Goal: Check status: Check status

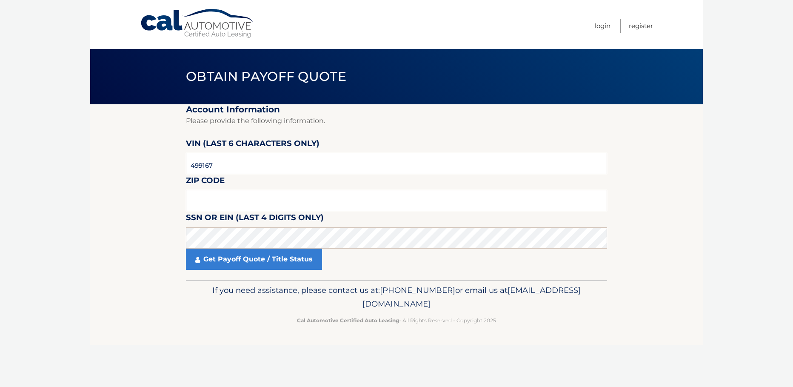
click at [217, 201] on input "text" at bounding box center [396, 200] width 421 height 21
click at [219, 200] on input "text" at bounding box center [396, 200] width 421 height 21
click at [200, 204] on input "1036" at bounding box center [396, 200] width 421 height 21
type input "10306"
click at [256, 254] on link "Get Payoff Quote / Title Status" at bounding box center [254, 258] width 136 height 21
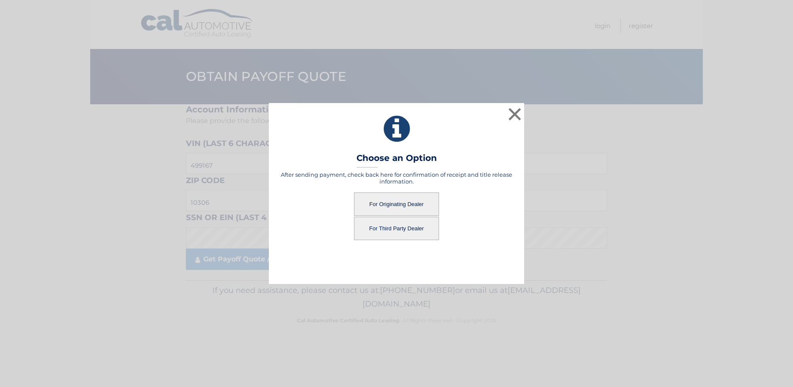
click at [401, 227] on button "For Third Party Dealer" at bounding box center [396, 228] width 85 height 23
click at [404, 227] on button "For Third Party Dealer" at bounding box center [396, 228] width 85 height 23
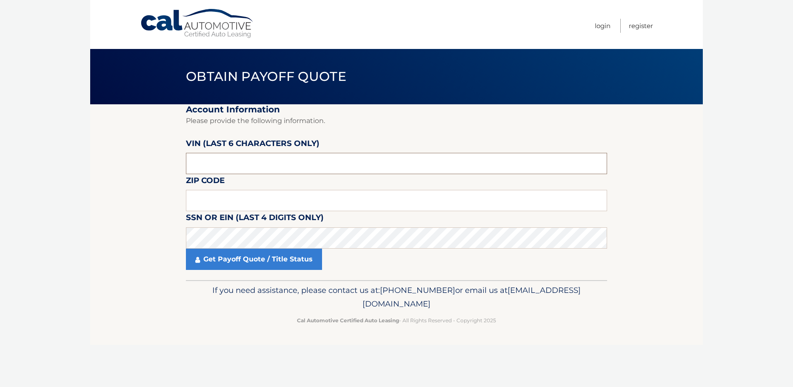
click at [234, 166] on input "text" at bounding box center [396, 163] width 421 height 21
drag, startPoint x: 325, startPoint y: 165, endPoint x: 323, endPoint y: 160, distance: 4.6
click at [325, 165] on input "text" at bounding box center [396, 163] width 421 height 21
type input "499167"
click at [237, 199] on input "text" at bounding box center [396, 200] width 421 height 21
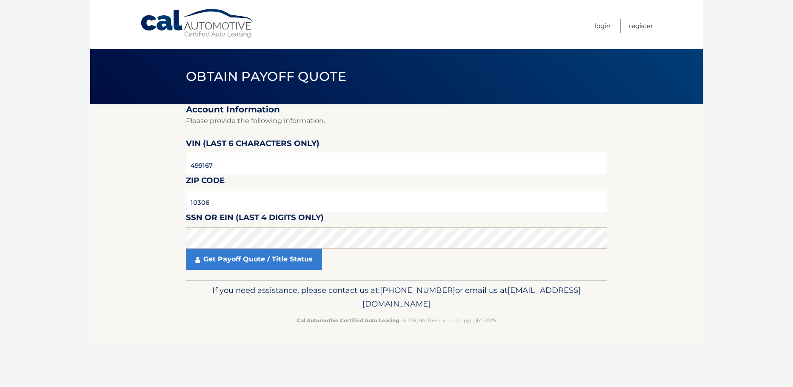
type input "10306"
click at [254, 259] on link "Get Payoff Quote / Title Status" at bounding box center [254, 258] width 136 height 21
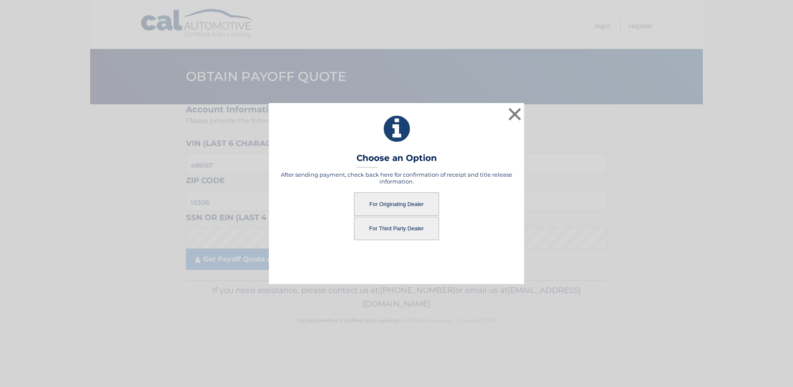
click at [391, 230] on button "For Third Party Dealer" at bounding box center [396, 228] width 85 height 23
click at [400, 226] on button "For Third Party Dealer" at bounding box center [396, 228] width 85 height 23
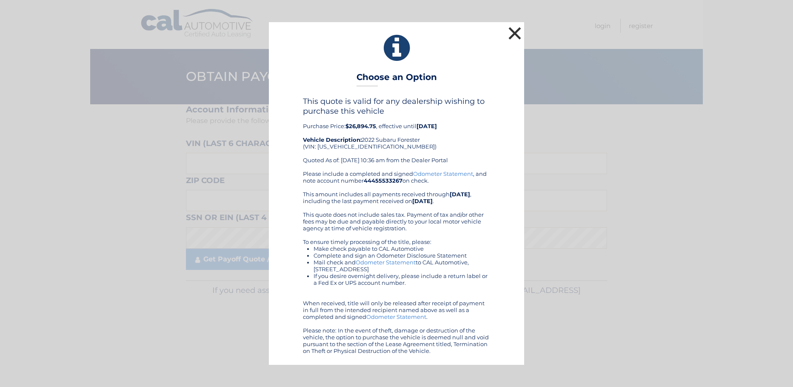
click at [515, 28] on button "×" at bounding box center [514, 33] width 17 height 17
